Goal: Task Accomplishment & Management: Complete application form

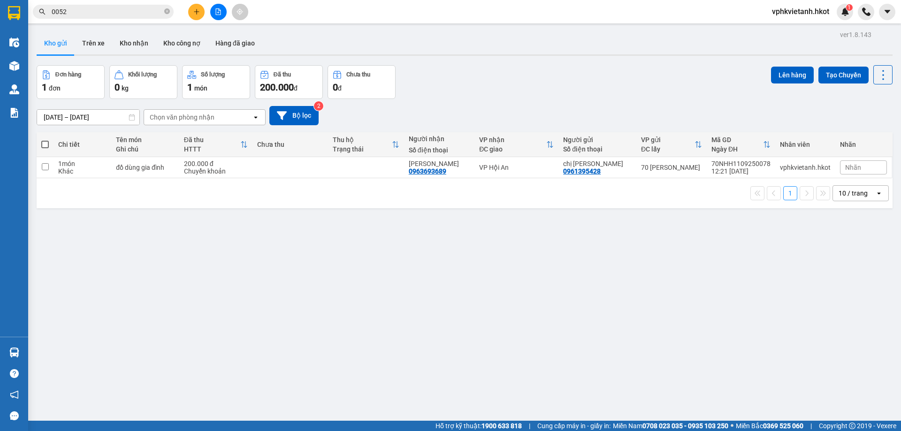
click at [195, 12] on icon "plus" at bounding box center [196, 11] width 5 height 0
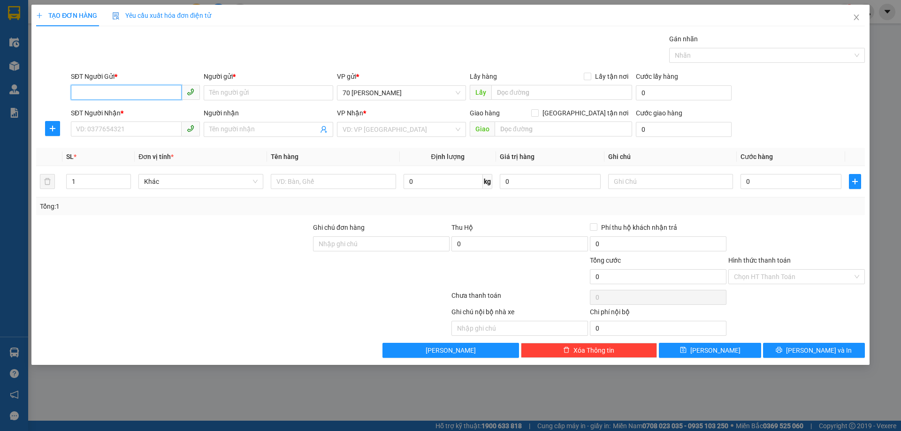
click at [99, 96] on input "SĐT Người Gửi *" at bounding box center [126, 92] width 111 height 15
type input "0904302229"
click at [244, 93] on input "Người gửi *" at bounding box center [268, 92] width 129 height 15
type input "CÔ LÝ"
click at [112, 129] on input "SĐT Người Nhận *" at bounding box center [126, 129] width 111 height 15
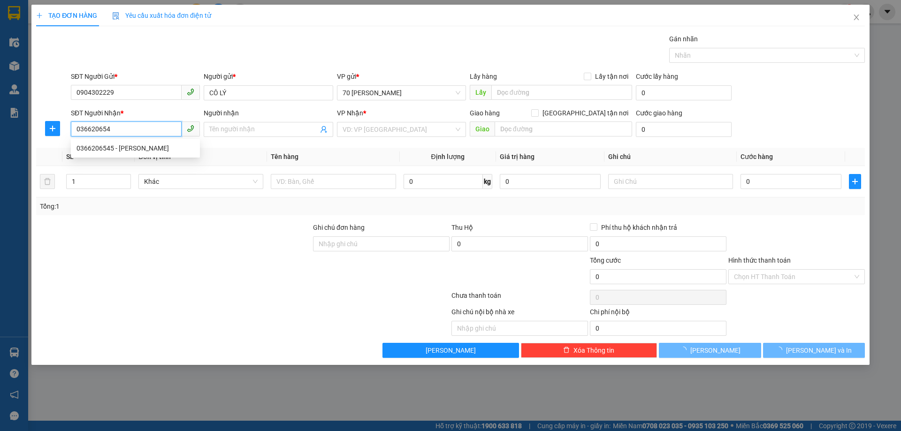
type input "0366206545"
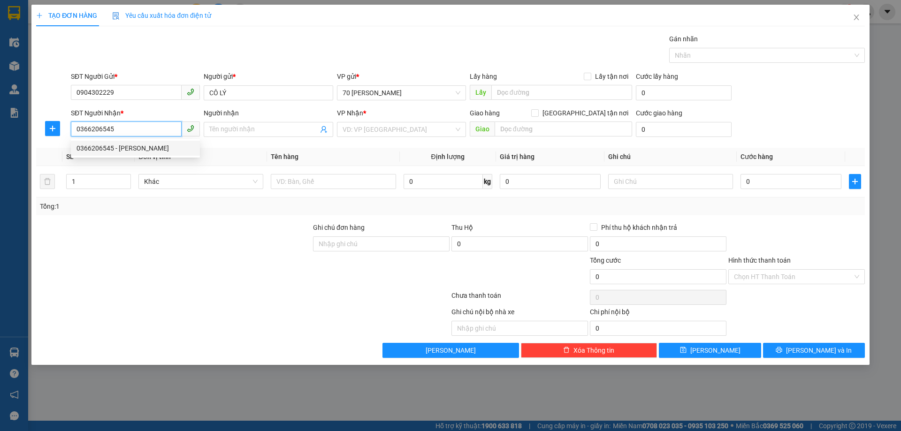
click at [138, 147] on div "0366206545 - [PERSON_NAME]" at bounding box center [135, 148] width 118 height 10
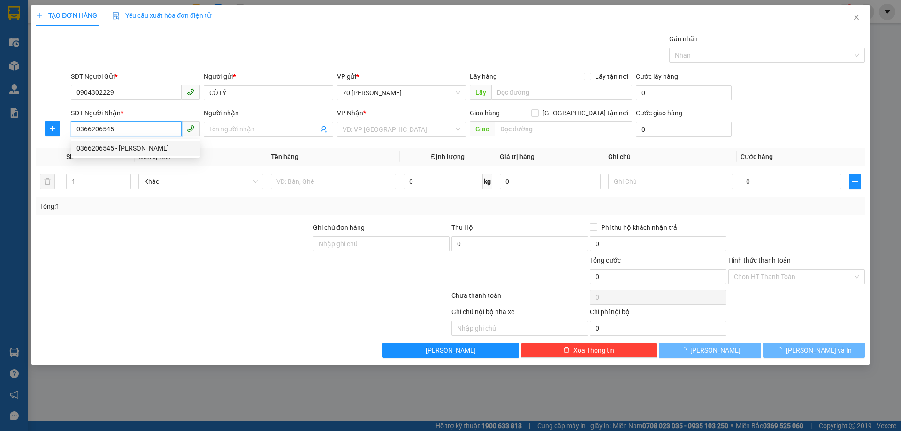
type input "[PERSON_NAME]"
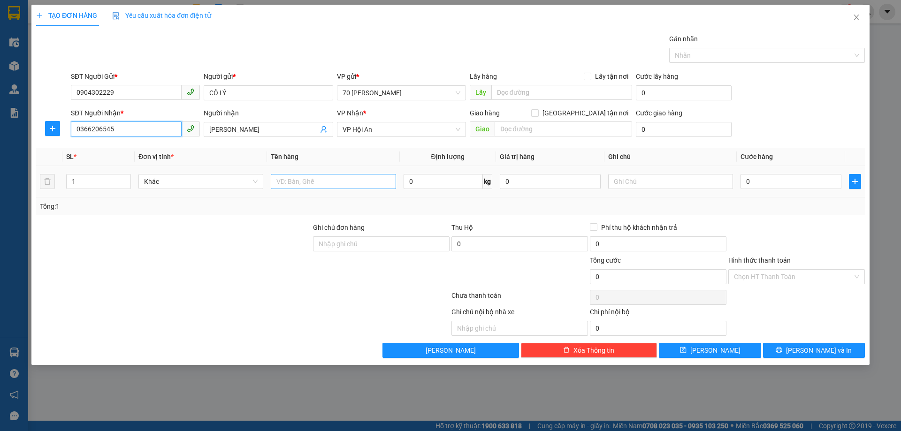
type input "0366206545"
click at [303, 187] on input "text" at bounding box center [333, 181] width 125 height 15
click at [96, 181] on input "1" at bounding box center [99, 182] width 64 height 14
type input "2"
click at [292, 183] on input "text" at bounding box center [333, 181] width 125 height 15
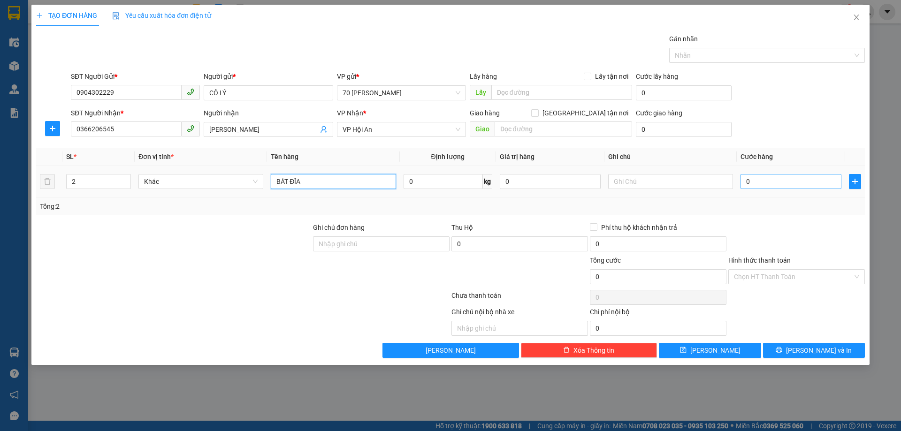
type input "BÁT ĐĨA"
click at [759, 180] on input "0" at bounding box center [790, 181] width 101 height 15
type input "3"
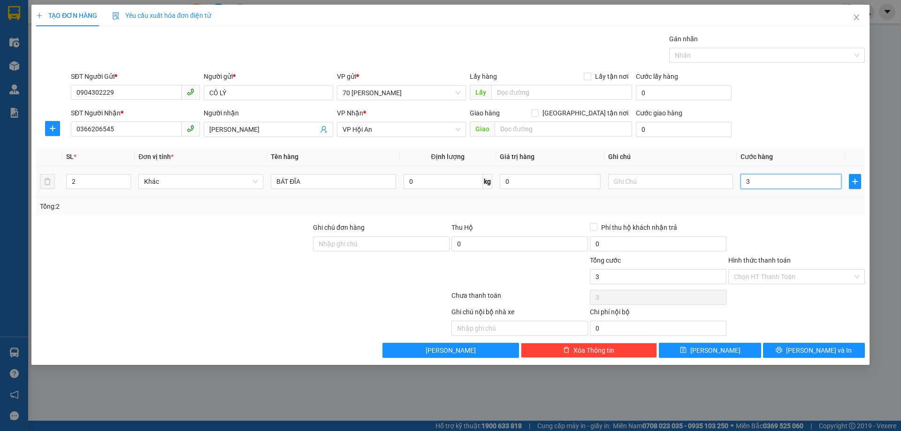
type input "30"
type input "300"
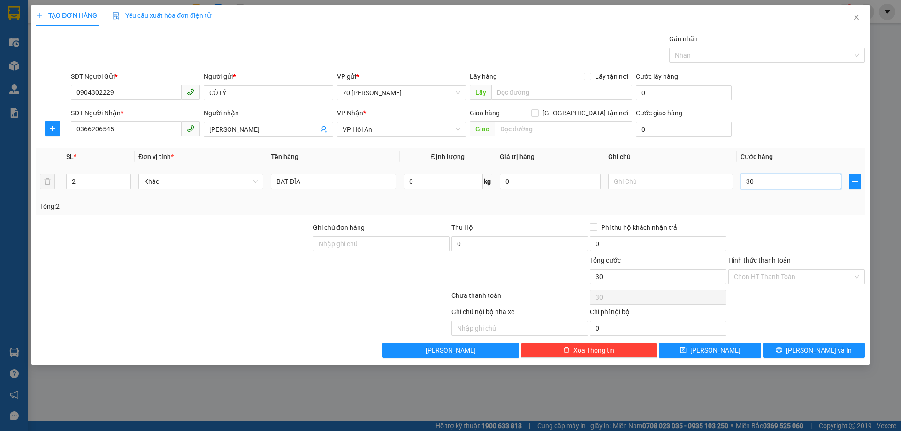
type input "300"
type input "3.000"
type input "30.000"
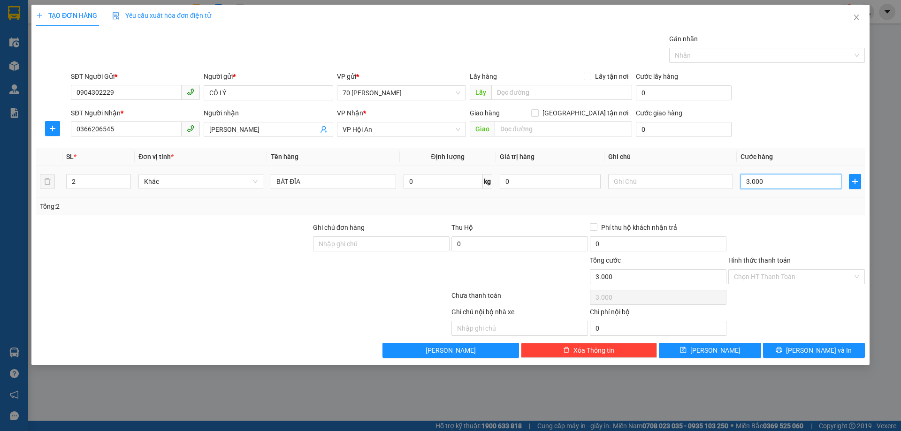
type input "30.000"
type input "300.000"
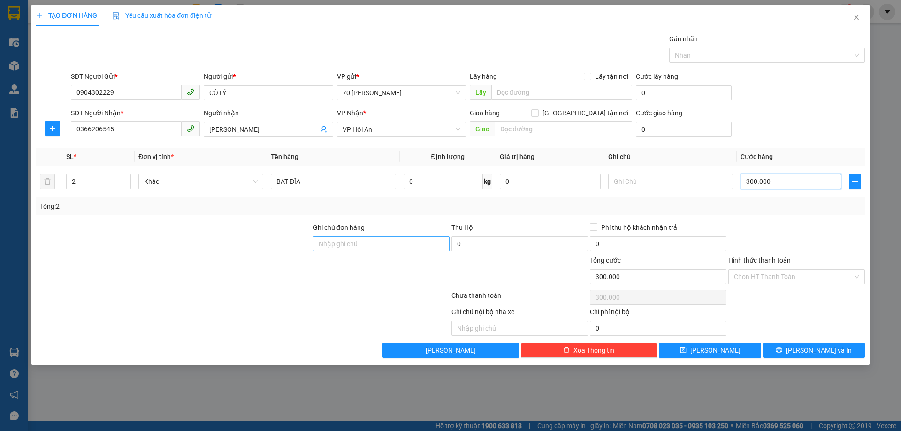
type input "300.000"
click at [343, 247] on input "Ghi chú đơn hàng" at bounding box center [381, 243] width 137 height 15
type input "Việt Anh đã thu"
click at [593, 229] on input "Phí thu hộ khách nhận trả" at bounding box center [593, 226] width 7 height 7
checkbox input "true"
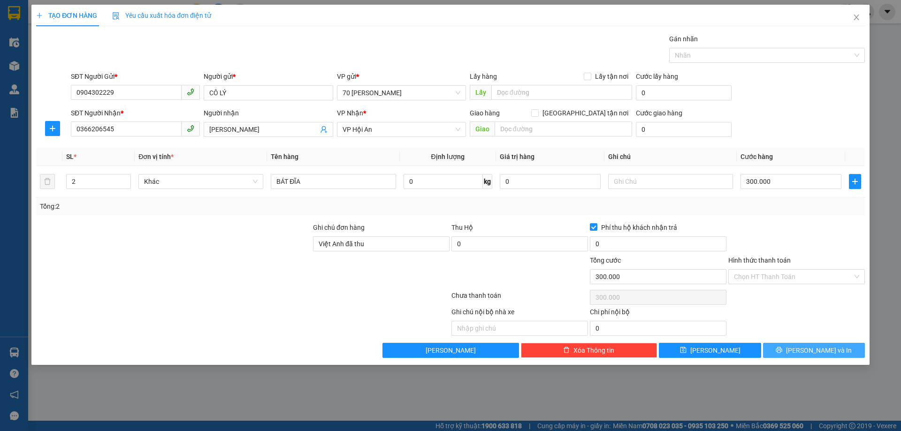
click at [782, 353] on icon "printer" at bounding box center [779, 350] width 7 height 7
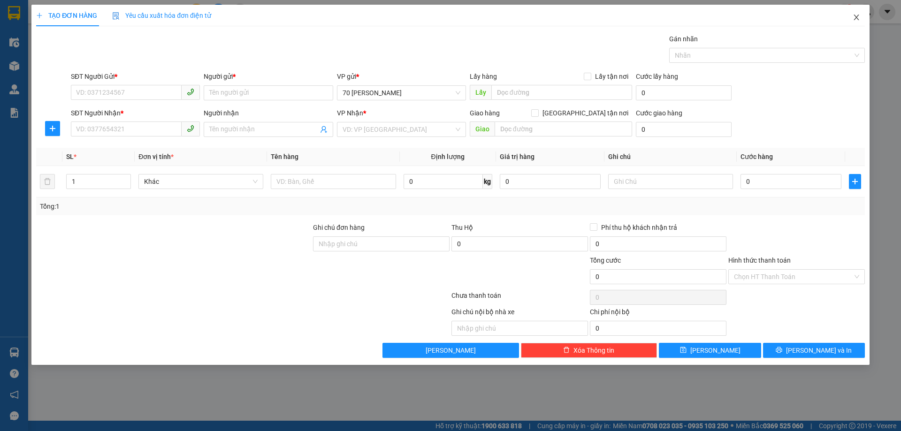
click at [853, 15] on icon "close" at bounding box center [856, 18] width 8 height 8
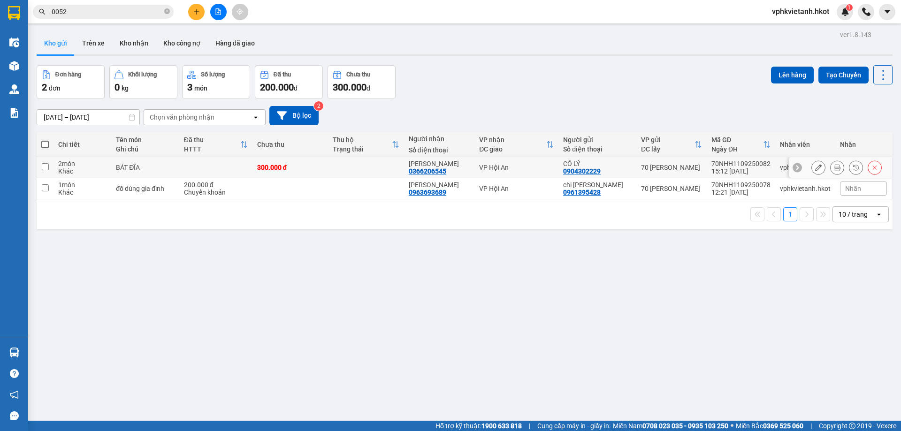
click at [815, 165] on icon at bounding box center [818, 167] width 7 height 7
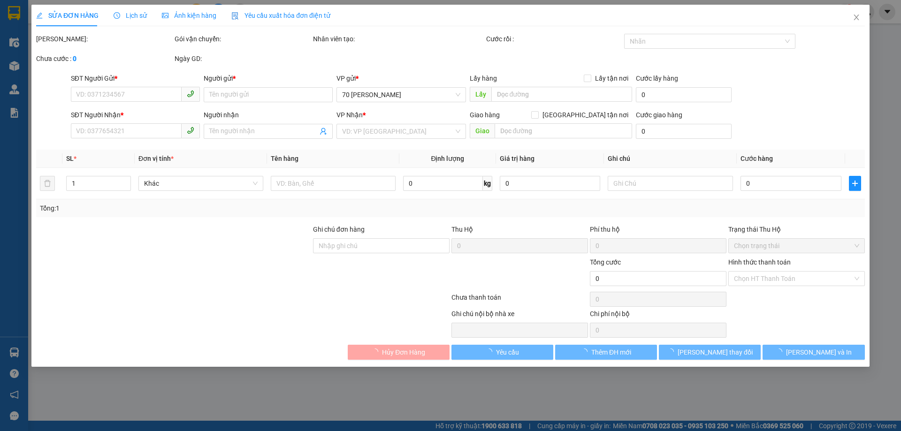
type input "0904302229"
type input "CÔ LÝ"
type input "0366206545"
type input "[PERSON_NAME]"
type input "Việt Anh đã thu"
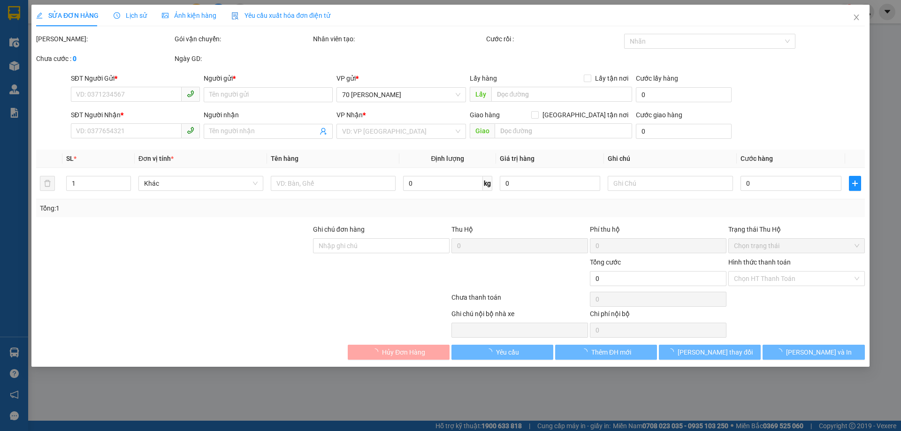
type input "300.000"
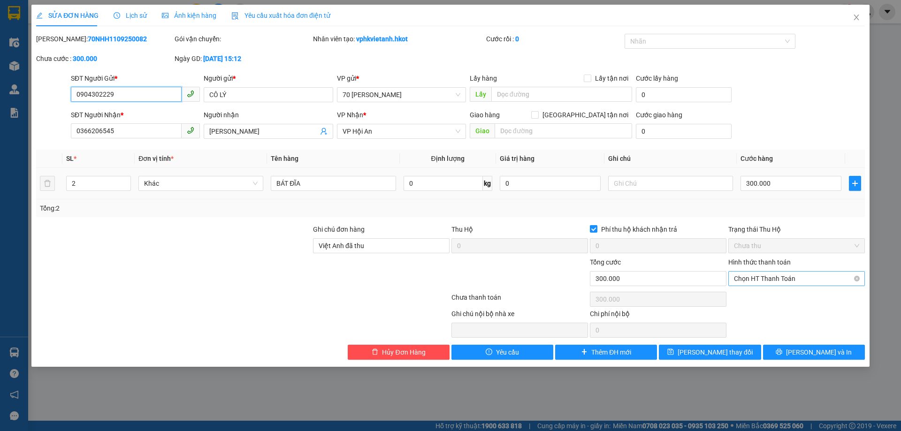
click at [773, 277] on span "Chọn HT Thanh Toán" at bounding box center [796, 279] width 125 height 14
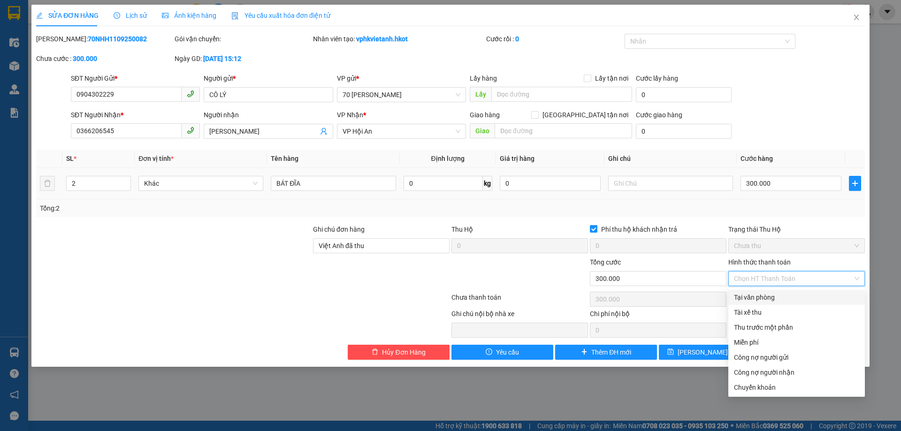
click at [748, 298] on div "Tại văn phòng" at bounding box center [796, 297] width 125 height 10
type input "0"
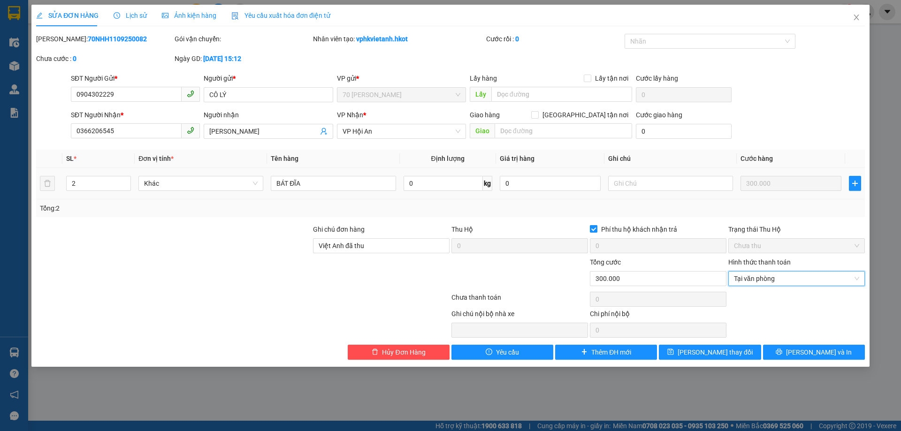
click at [593, 229] on input "Phí thu hộ khách nhận trả" at bounding box center [593, 228] width 7 height 7
checkbox input "false"
click at [784, 338] on div "Total Paid Fee 0 Total UnPaid Fee 300.000 Cash Collection Total Fee Mã ĐH: 70NH…" at bounding box center [450, 197] width 829 height 326
click at [788, 350] on button "[PERSON_NAME] và In" at bounding box center [814, 352] width 102 height 15
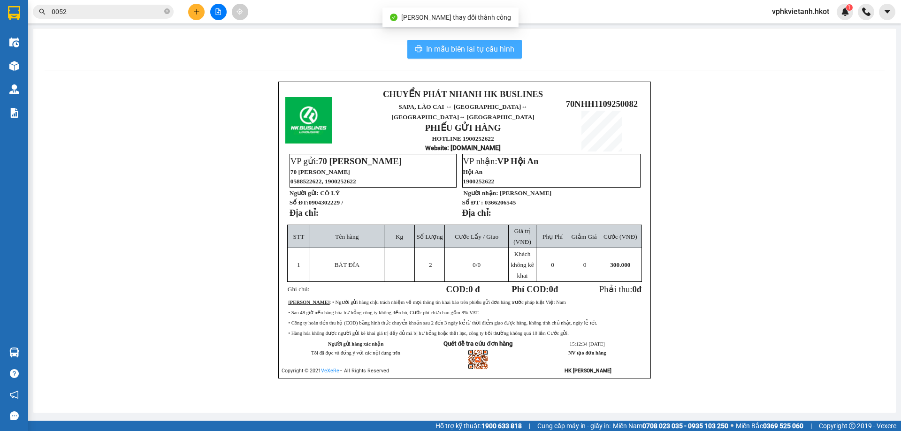
click at [448, 50] on span "In mẫu biên lai tự cấu hình" at bounding box center [470, 49] width 88 height 12
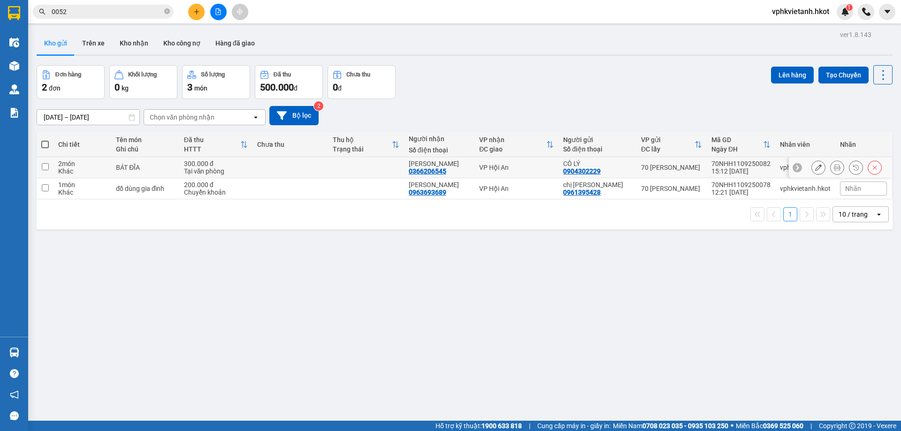
click at [789, 166] on div at bounding box center [840, 167] width 103 height 21
click at [834, 167] on icon at bounding box center [837, 167] width 7 height 7
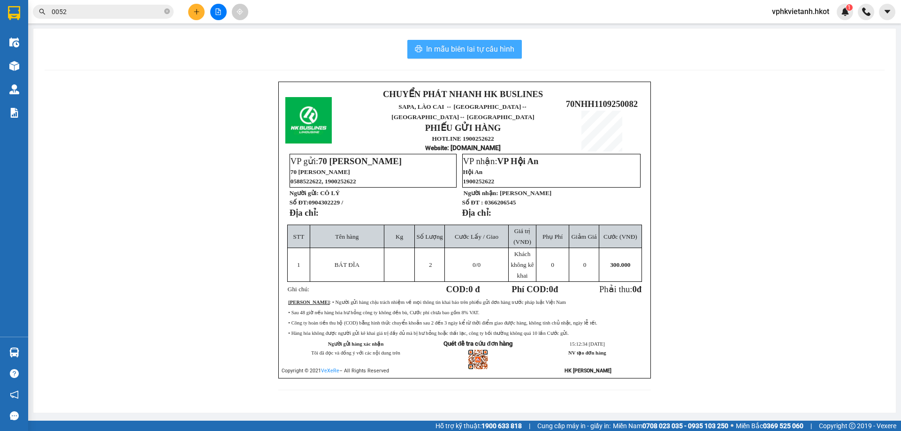
click at [440, 54] on span "In mẫu biên lai tự cấu hình" at bounding box center [470, 49] width 88 height 12
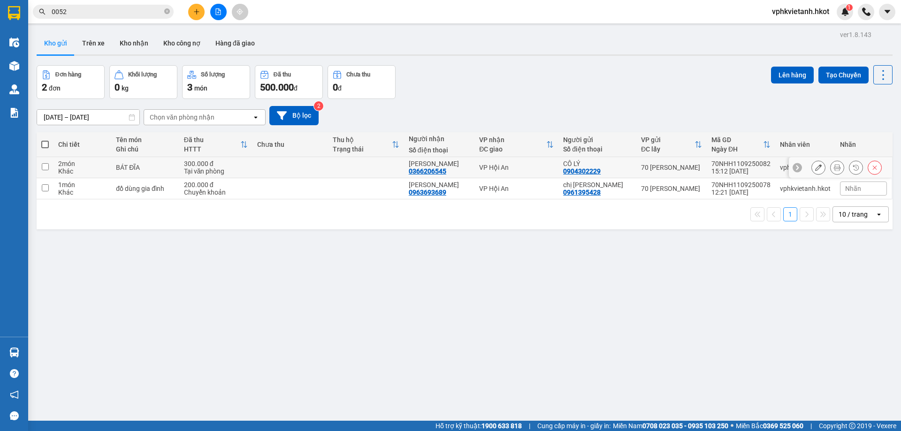
click at [274, 172] on td at bounding box center [290, 167] width 76 height 21
checkbox input "true"
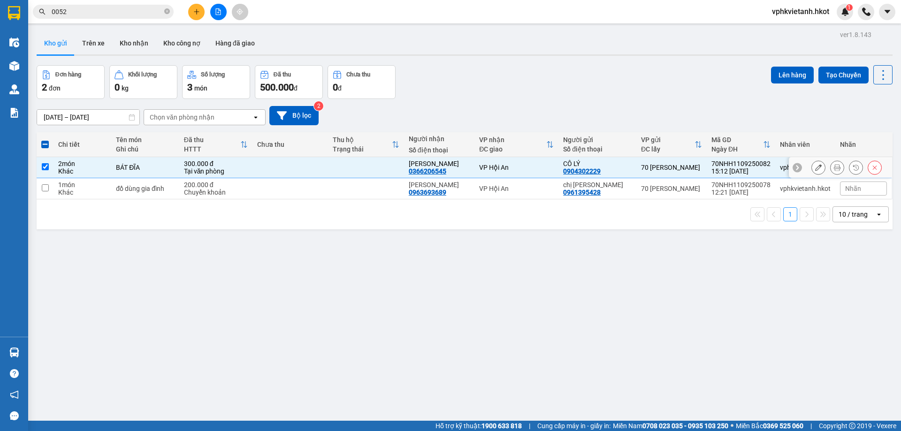
click at [834, 168] on icon at bounding box center [837, 167] width 7 height 7
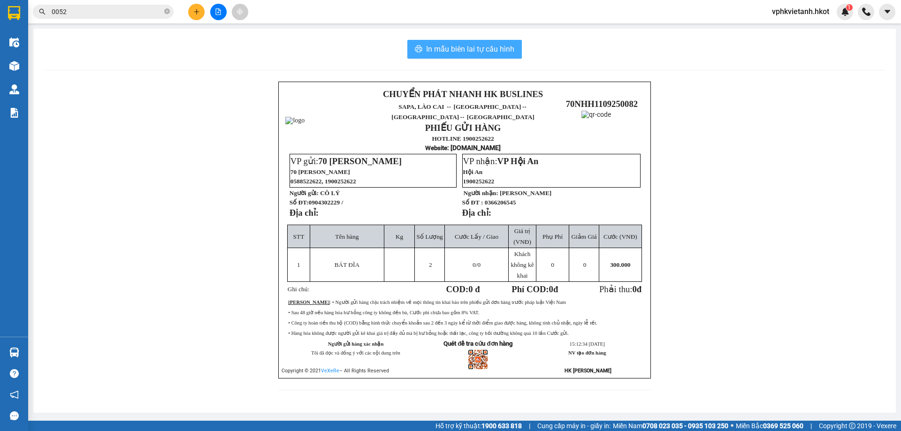
click at [464, 55] on span "In mẫu biên lai tự cấu hình" at bounding box center [470, 49] width 88 height 12
